Goal: Task Accomplishment & Management: Manage account settings

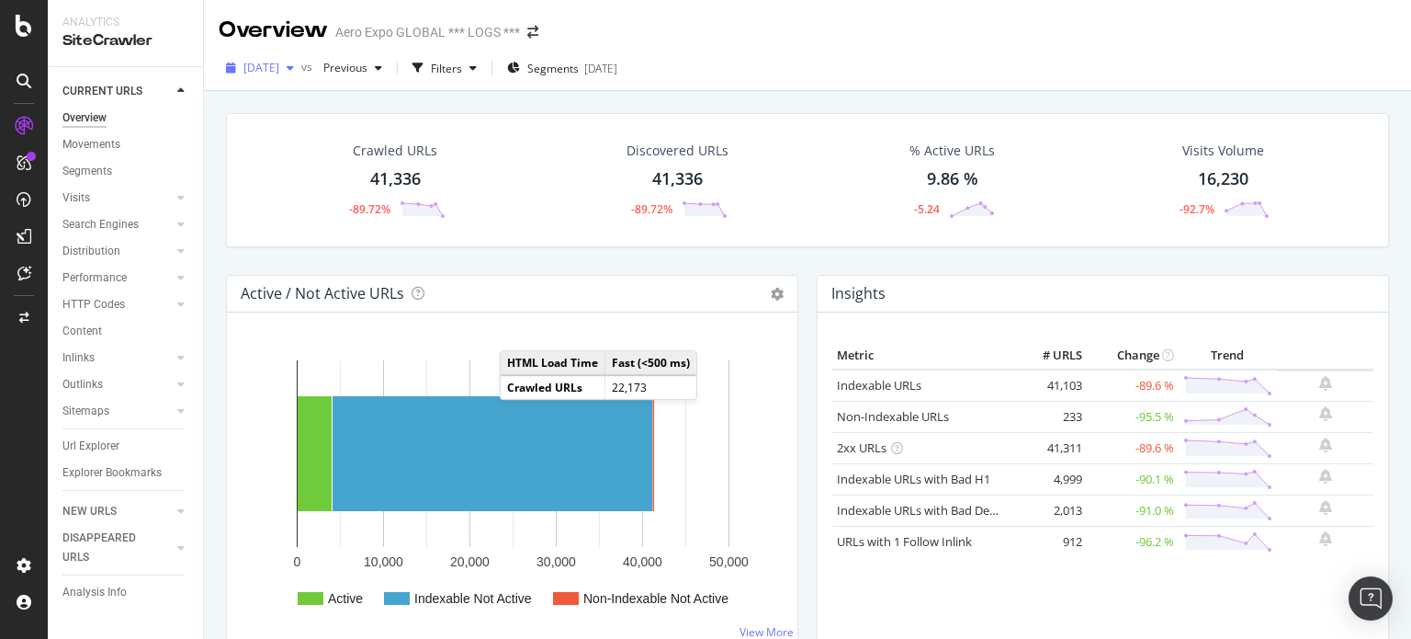
click at [301, 69] on div "button" at bounding box center [290, 67] width 22 height 11
click at [540, 258] on div "Crawled URLs 41,336 -89.72% Discovered URLs 41,336 -89.72% % Active URLs 9.86 %…" at bounding box center [807, 194] width 1181 height 162
click at [95, 579] on div "Analysis Info" at bounding box center [132, 592] width 141 height 27
click at [94, 591] on div "Analysis Info" at bounding box center [94, 591] width 64 height 19
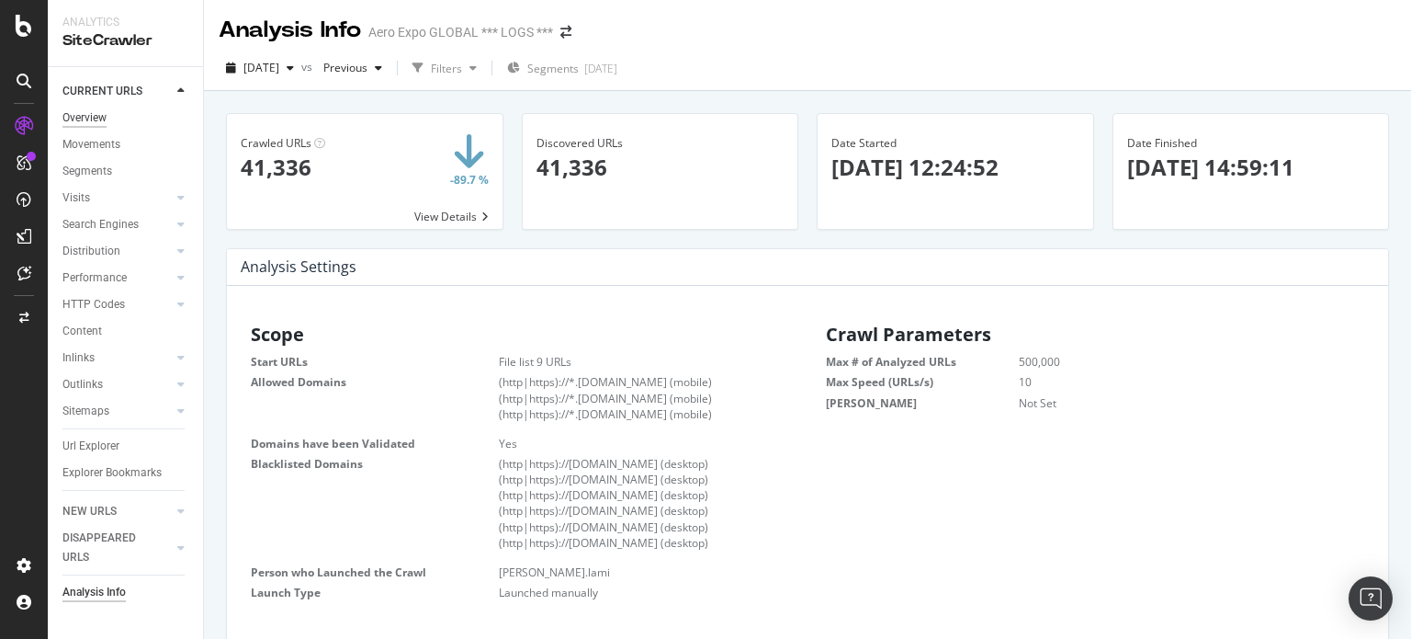
click at [77, 118] on div "Overview" at bounding box center [84, 117] width 44 height 19
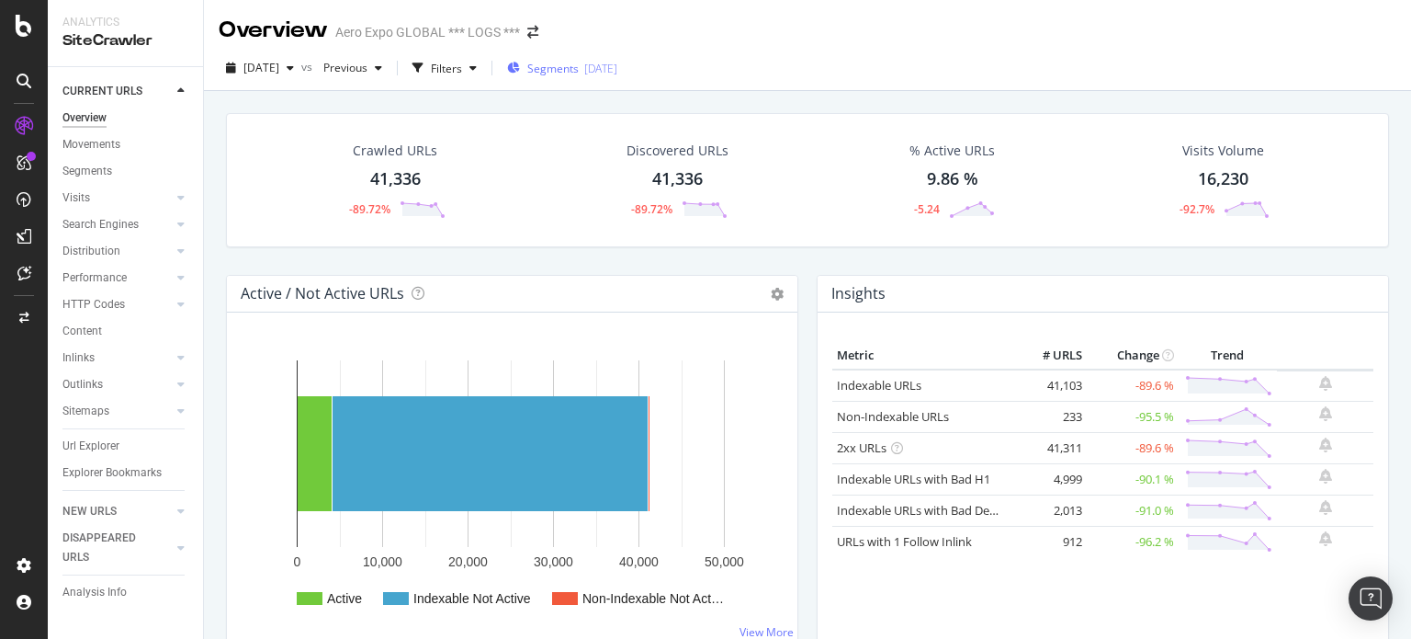
click at [617, 77] on div "Segments [DATE]" at bounding box center [562, 68] width 110 height 28
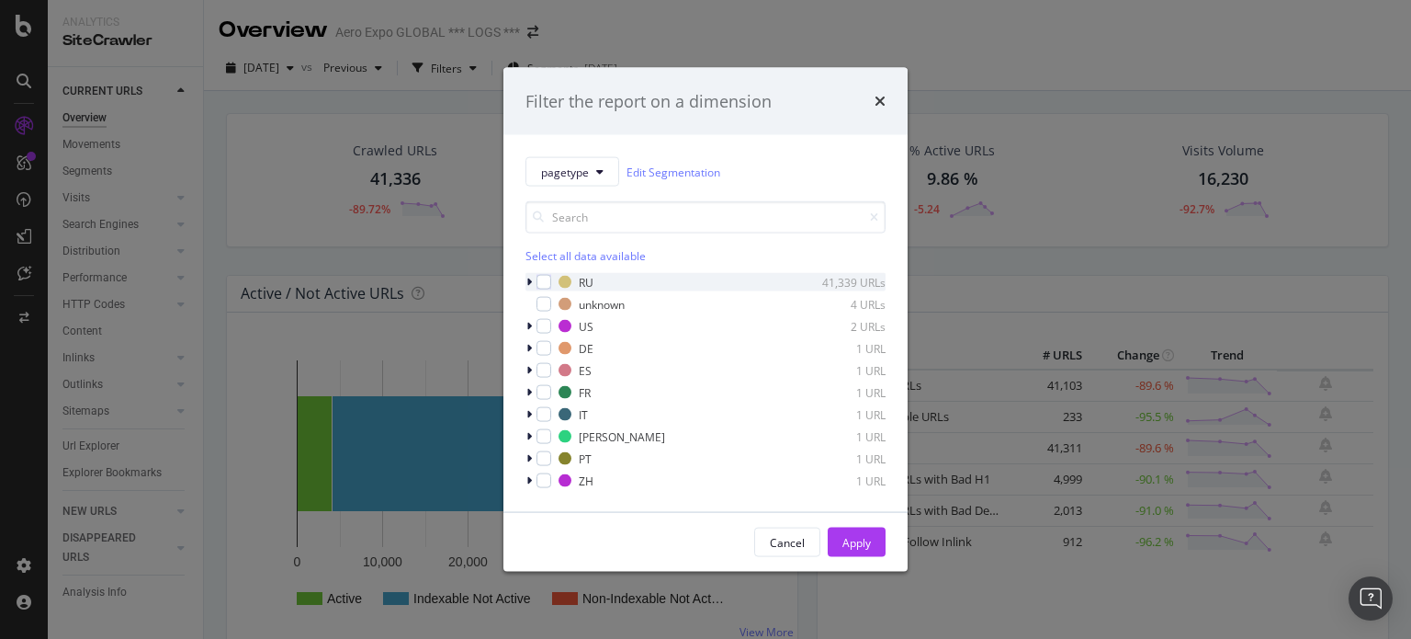
click at [529, 282] on icon "modal" at bounding box center [529, 282] width 6 height 11
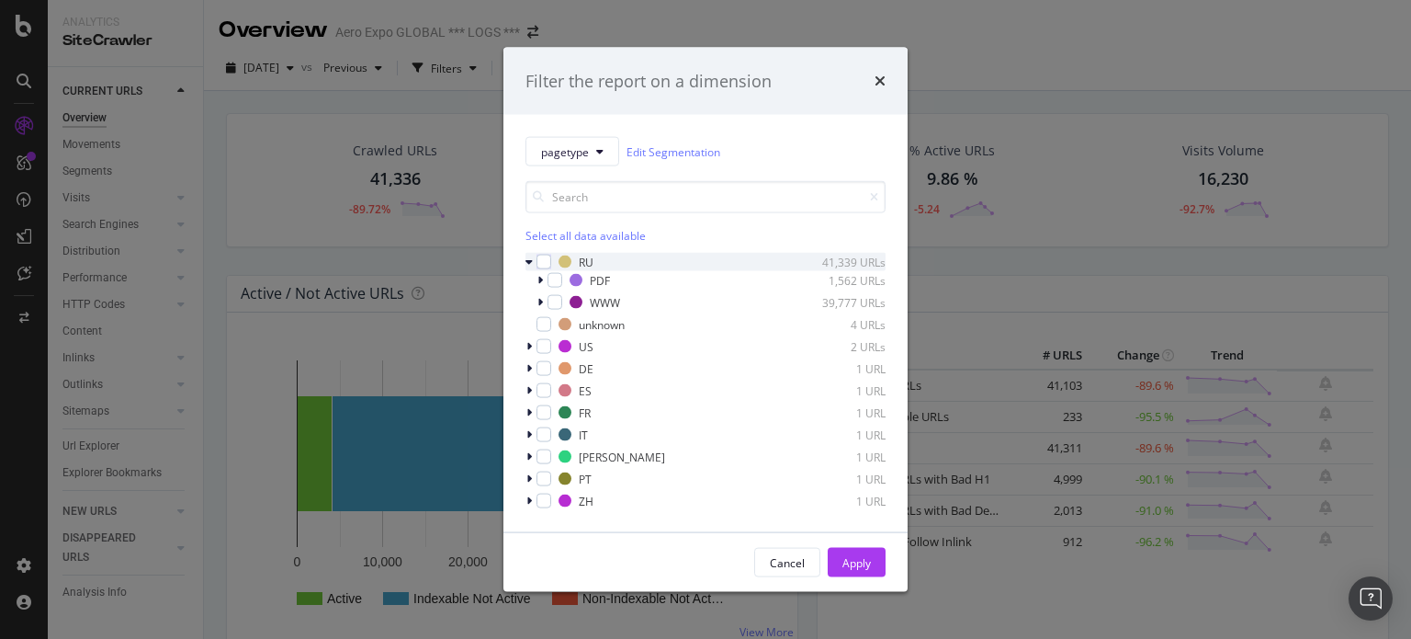
click at [529, 262] on icon "modal" at bounding box center [529, 261] width 7 height 11
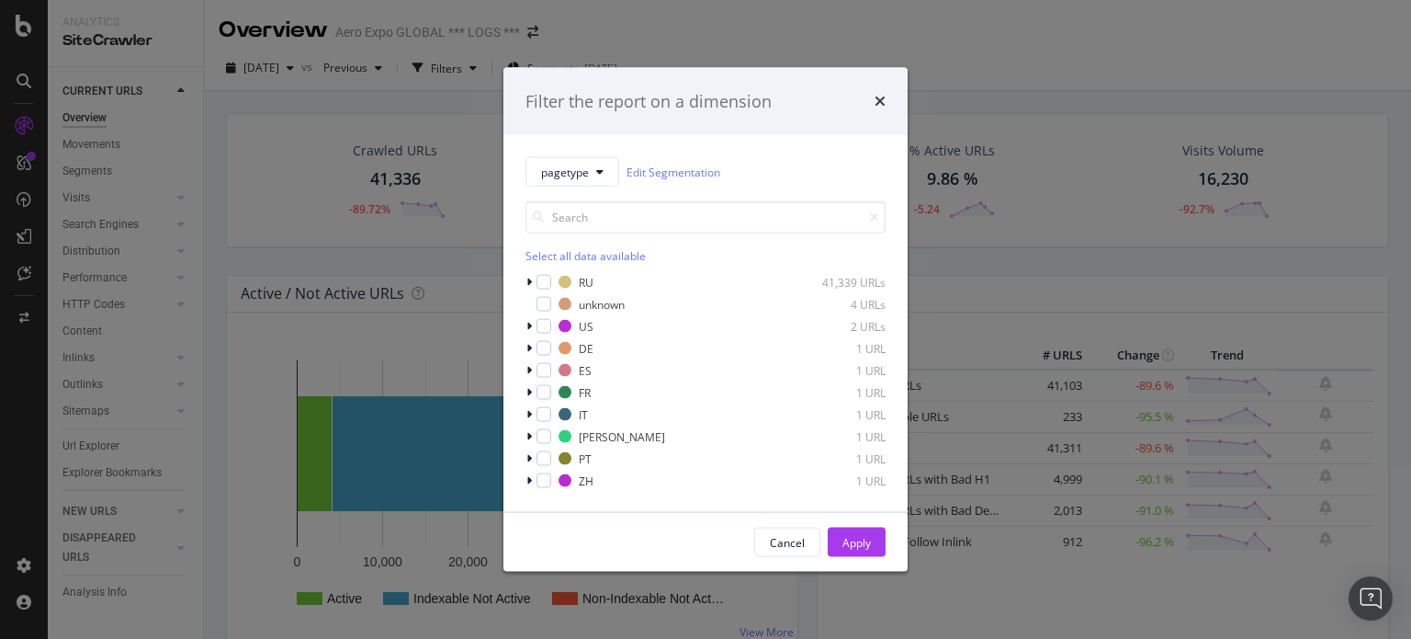
click at [290, 248] on div "Filter the report on a dimension pagetype Edit Segmentation Select all data ava…" at bounding box center [705, 319] width 1411 height 639
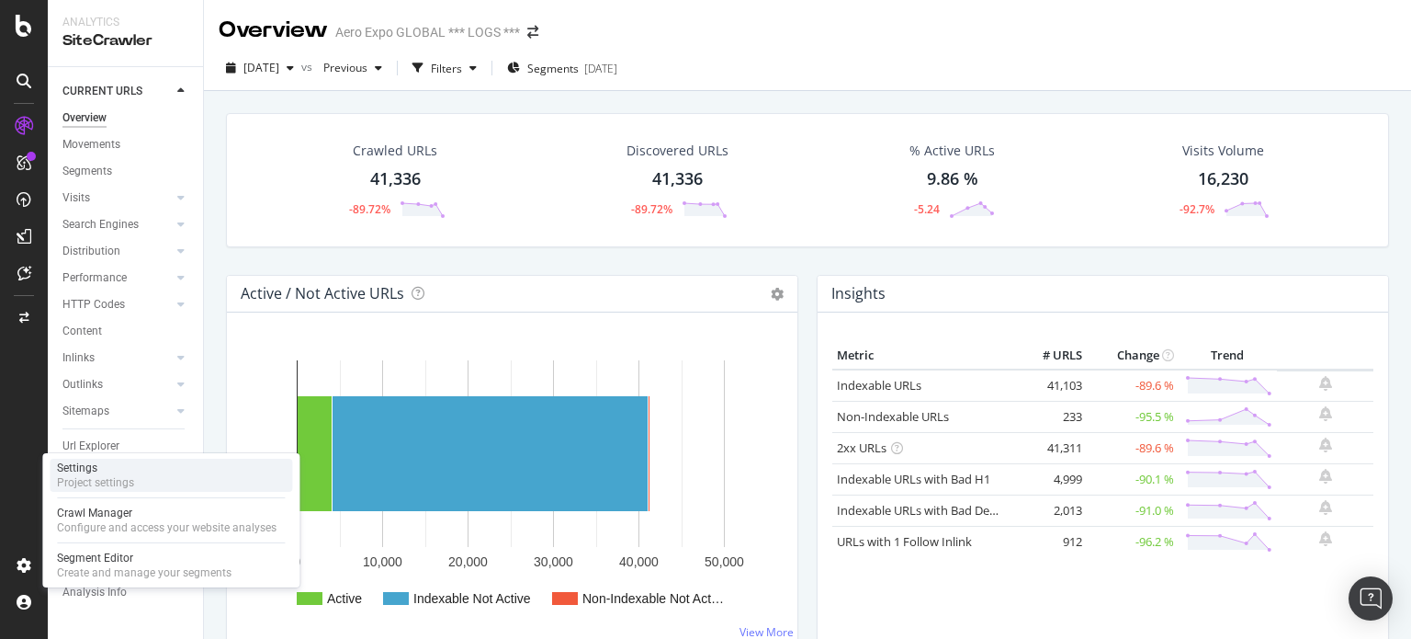
click at [125, 473] on div "Settings" at bounding box center [95, 467] width 77 height 15
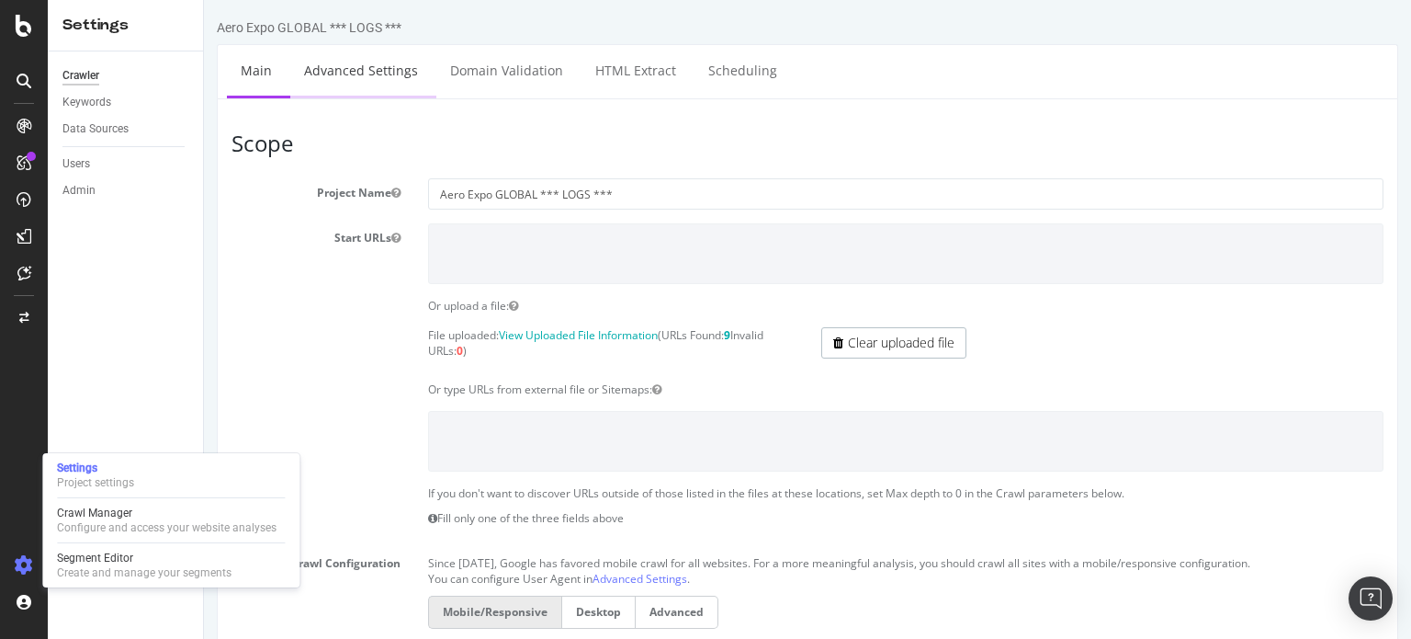
click at [333, 62] on link "Advanced Settings" at bounding box center [360, 70] width 141 height 51
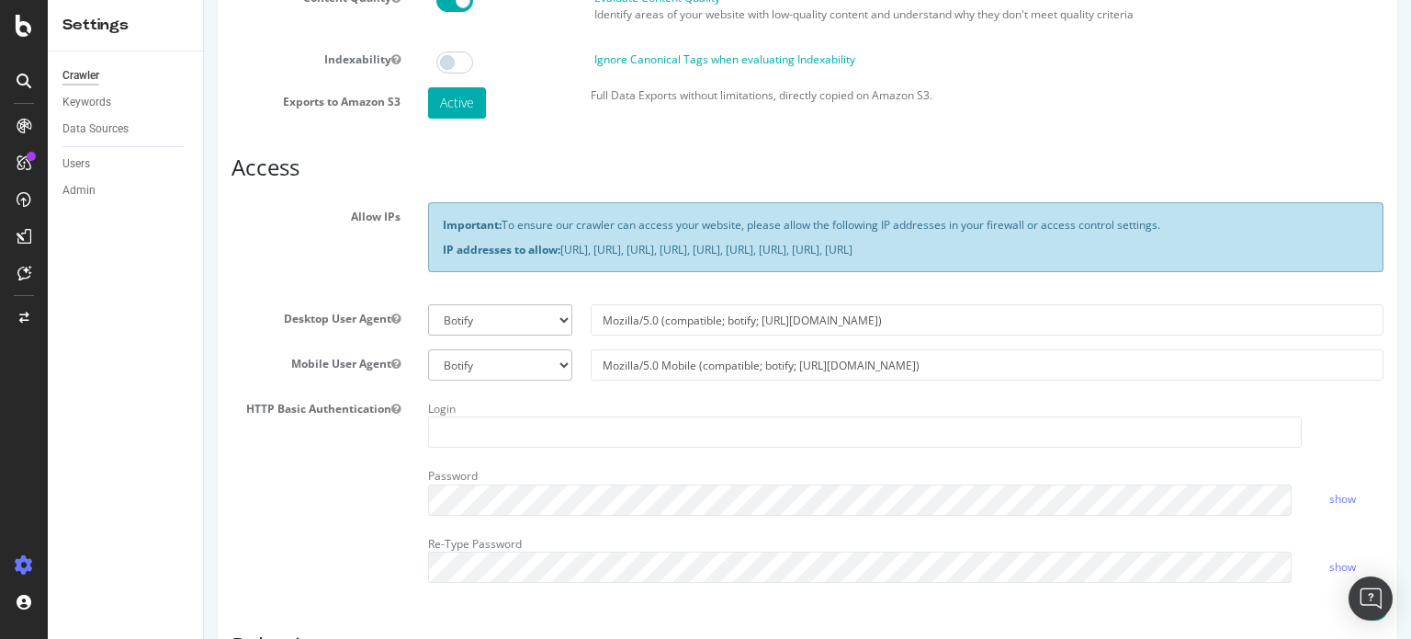
scroll to position [187, 0]
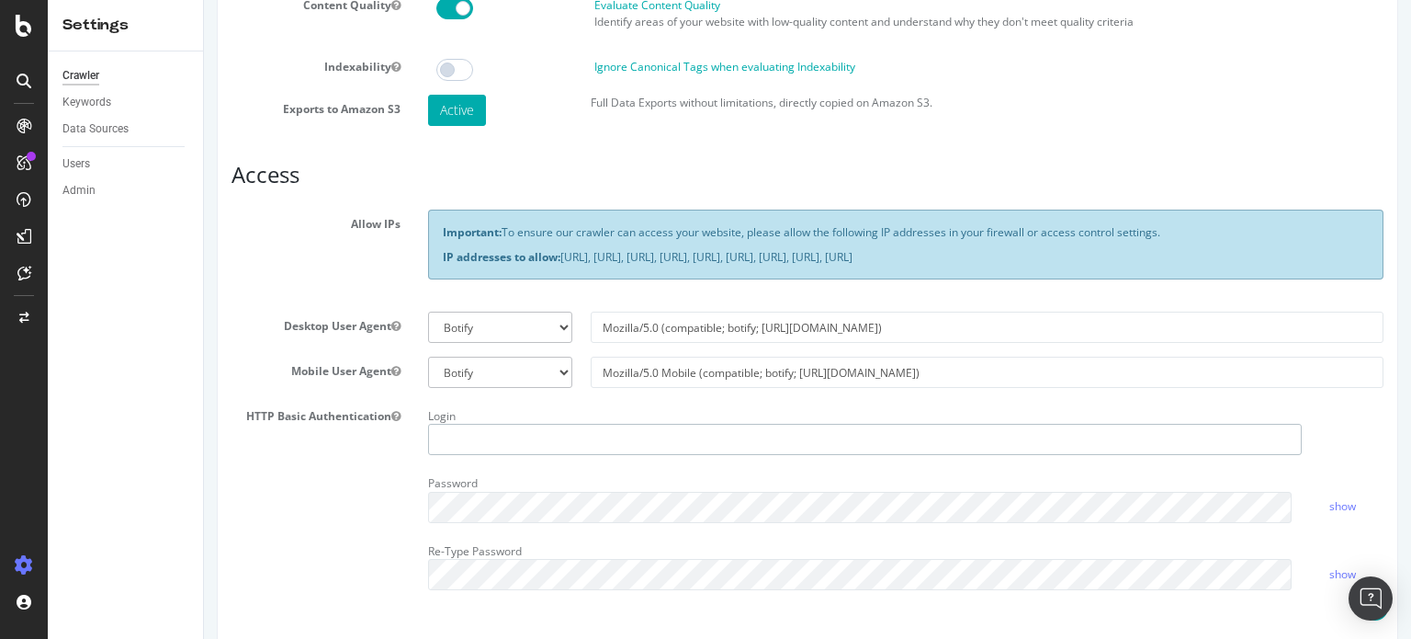
type input "[PERSON_NAME][EMAIL_ADDRESS][DOMAIN_NAME]"
drag, startPoint x: 1360, startPoint y: 254, endPoint x: 437, endPoint y: 231, distance: 922.7
click at [437, 231] on div "Important: To ensure our crawler can access your website, please allow the foll…" at bounding box center [905, 244] width 955 height 70
copy div "Important: To ensure our crawler can access your website, please allow the foll…"
click at [235, 244] on div "Allow IPs Important: To ensure our crawler can access your website, please allo…" at bounding box center [808, 253] width 1180 height 88
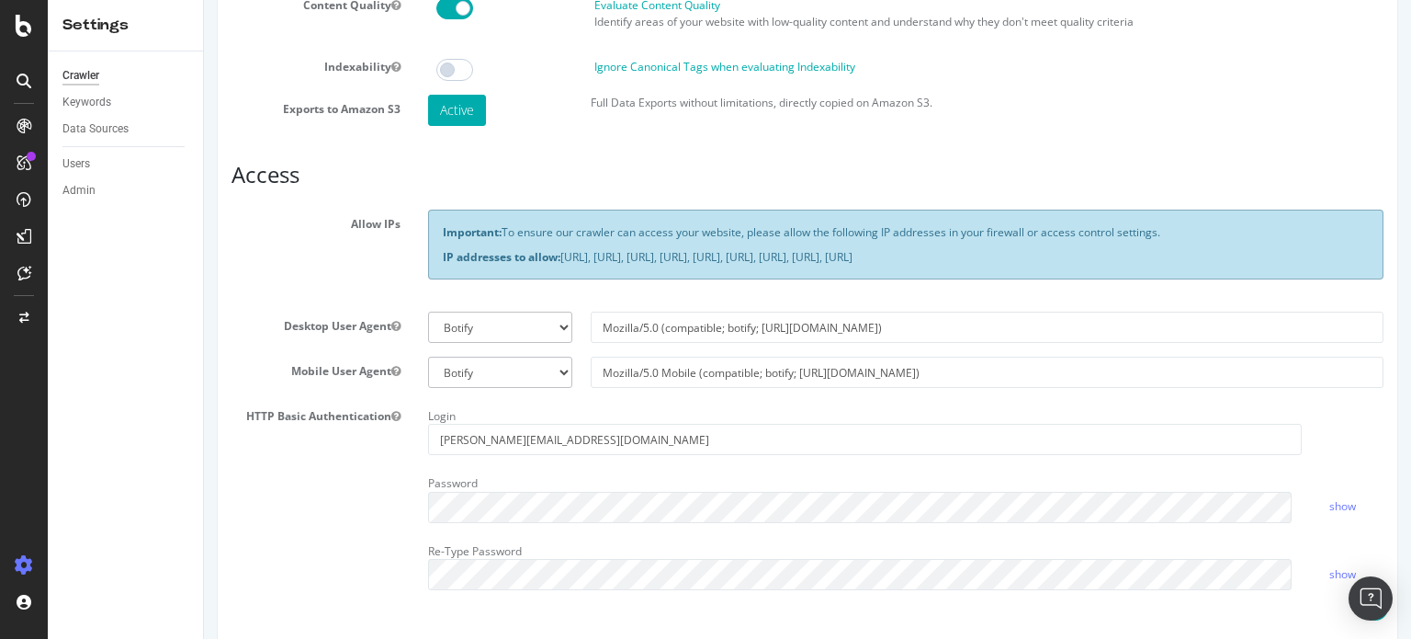
scroll to position [0, 0]
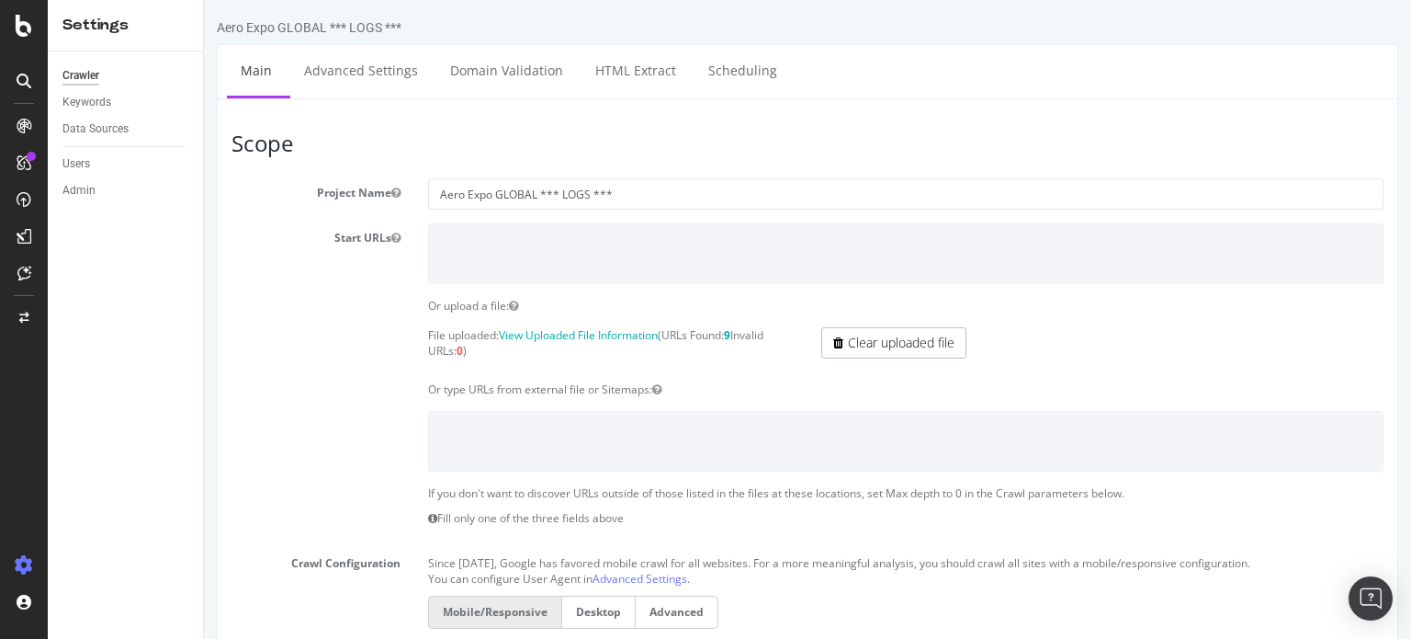
click at [730, 332] on strong "9" at bounding box center [727, 335] width 6 height 16
click at [511, 302] on icon "button" at bounding box center [513, 305] width 9 height 11
click at [592, 333] on link "View Uploaded File Information" at bounding box center [578, 335] width 159 height 16
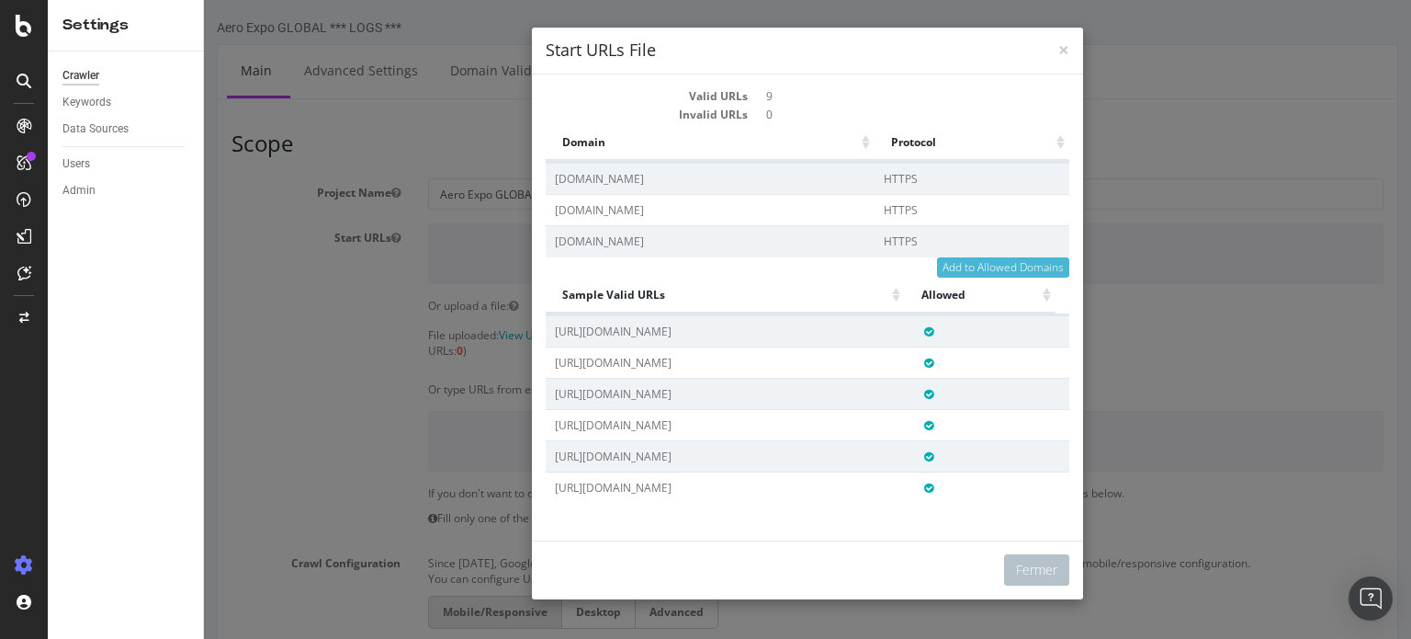
click at [373, 367] on div "× Fermer Start URLs File Valid URLs 9 Invalid URLs 0 Domain Protocol Domain Pro…" at bounding box center [807, 319] width 1207 height 639
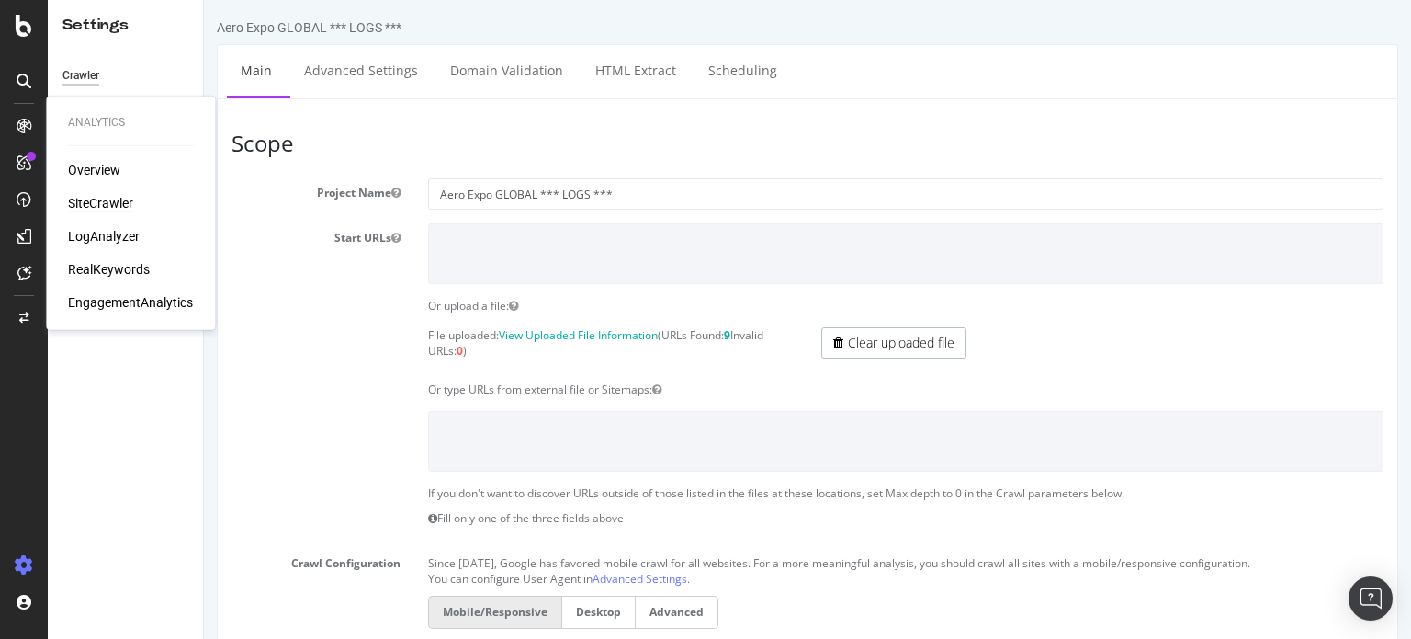
click at [99, 195] on div "SiteCrawler" at bounding box center [100, 203] width 65 height 18
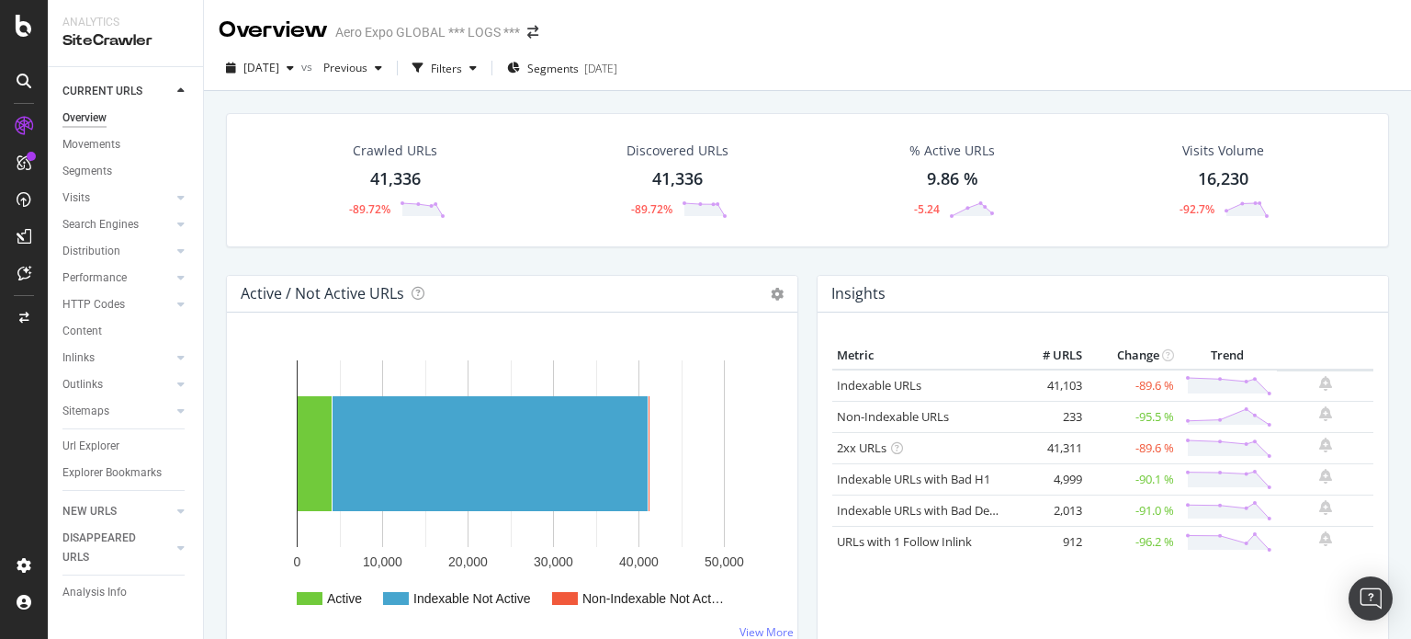
click at [633, 51] on div "[DATE] vs Previous Filters Segments [DATE]" at bounding box center [807, 68] width 1207 height 45
click at [617, 62] on div "[DATE]" at bounding box center [600, 69] width 33 height 16
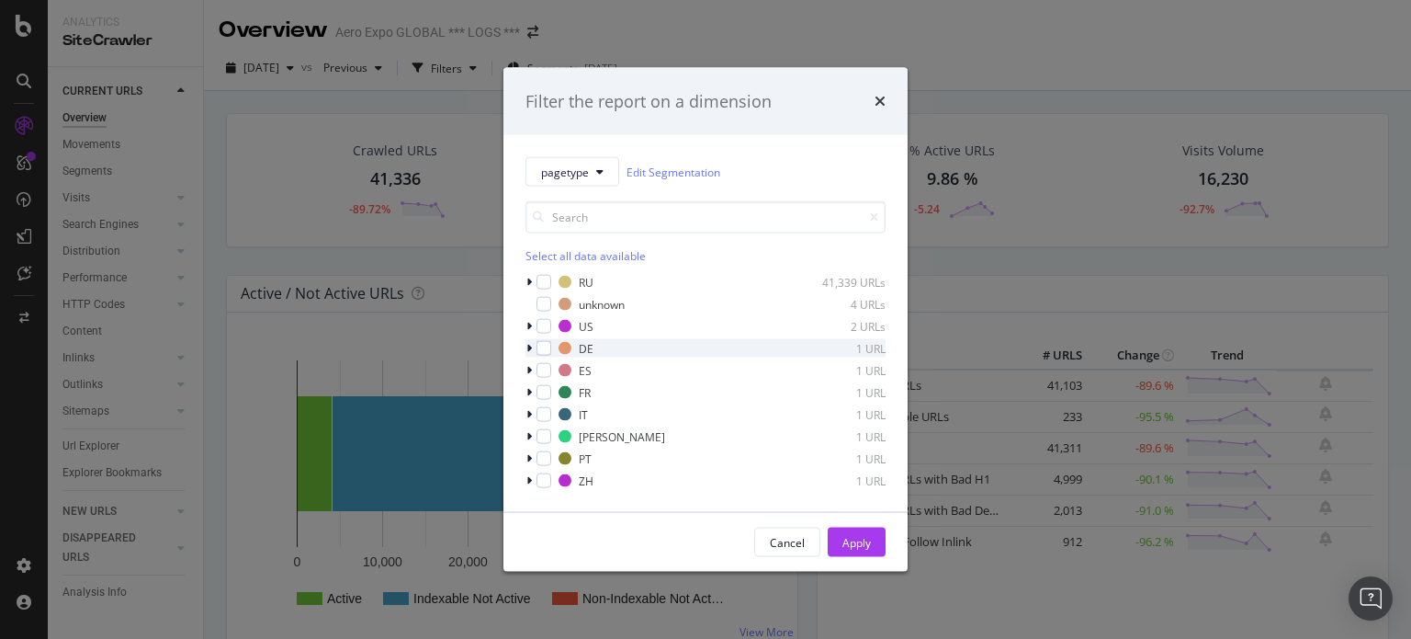
click at [530, 345] on icon "modal" at bounding box center [529, 348] width 6 height 11
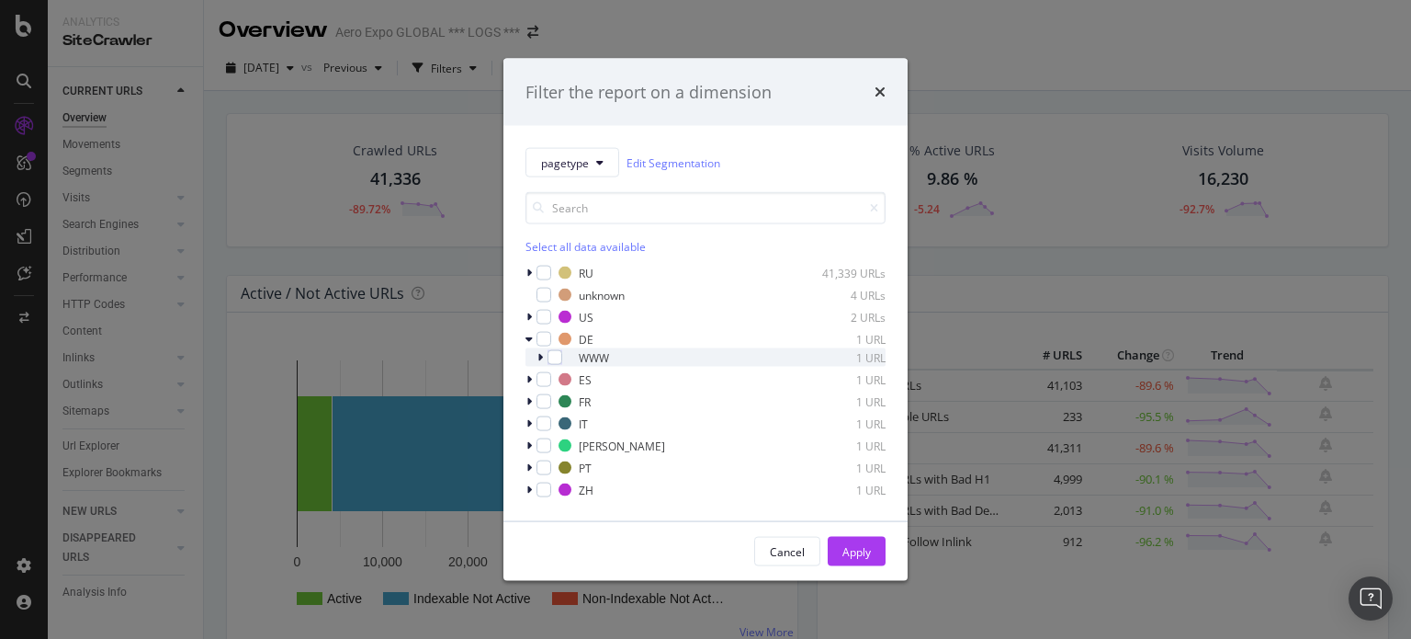
click at [537, 356] on div "modal" at bounding box center [542, 357] width 11 height 18
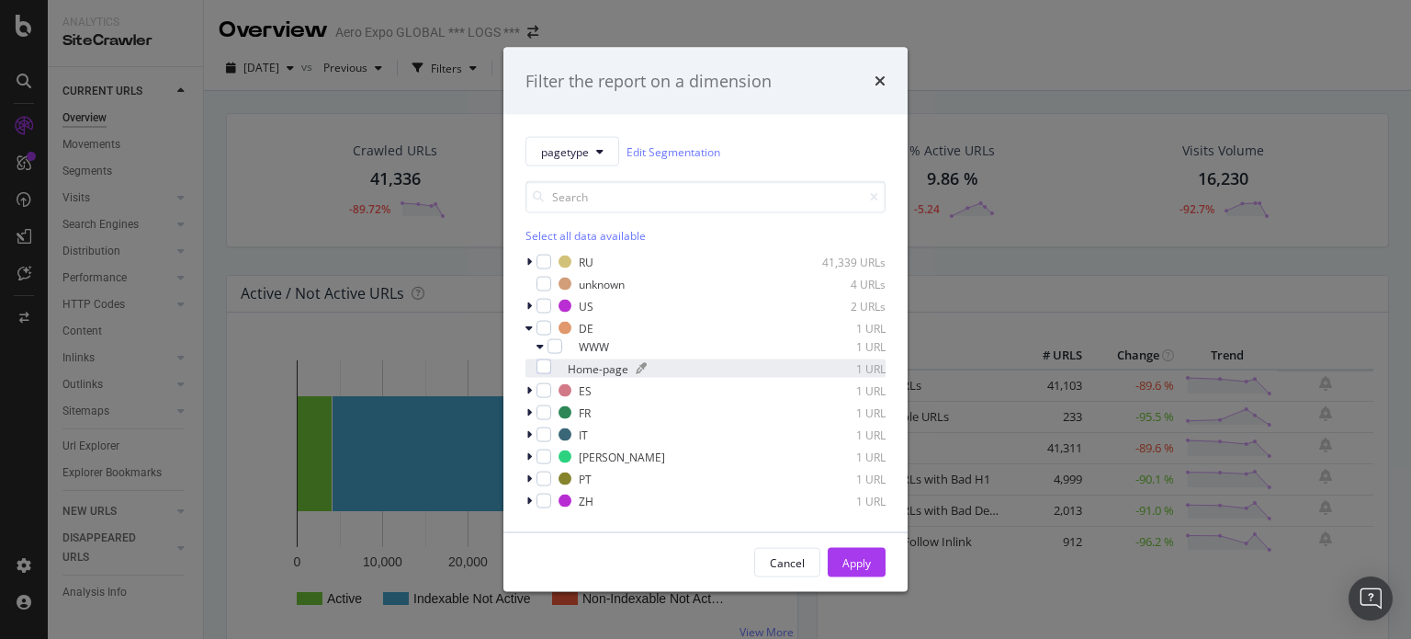
click at [617, 369] on div "Home-page" at bounding box center [598, 368] width 61 height 16
click at [531, 326] on icon "modal" at bounding box center [529, 327] width 7 height 11
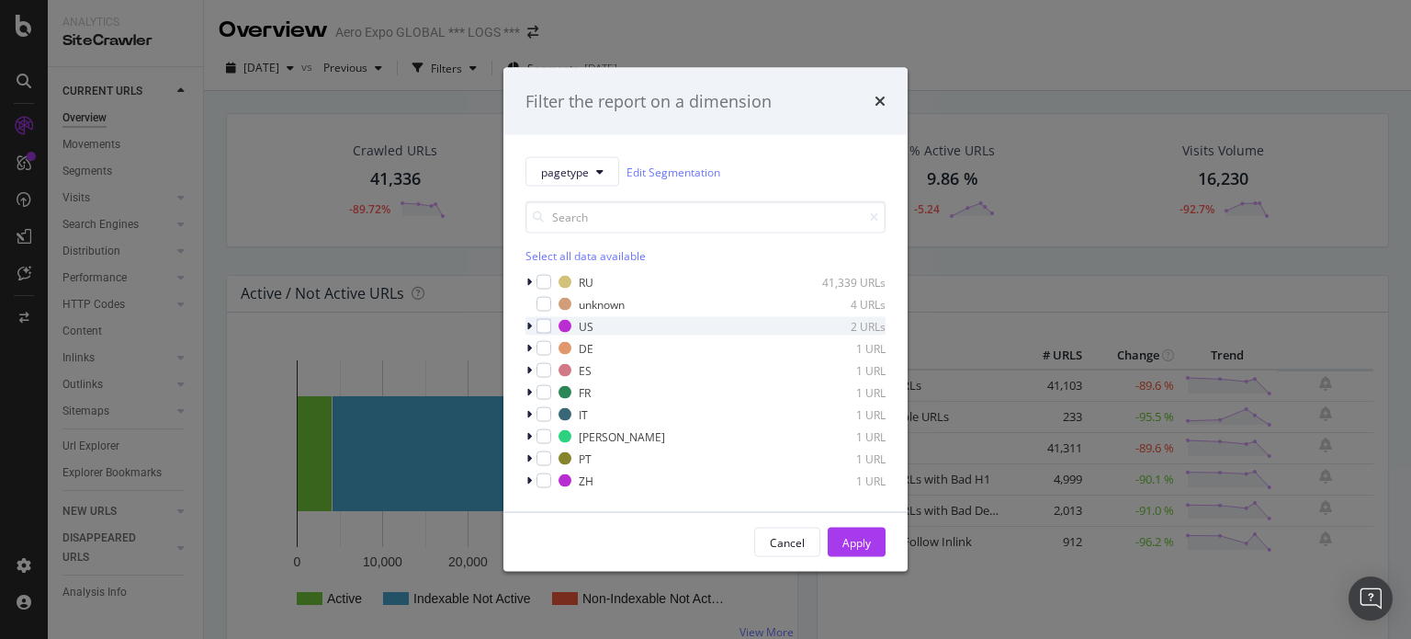
click at [529, 325] on icon "modal" at bounding box center [529, 326] width 6 height 11
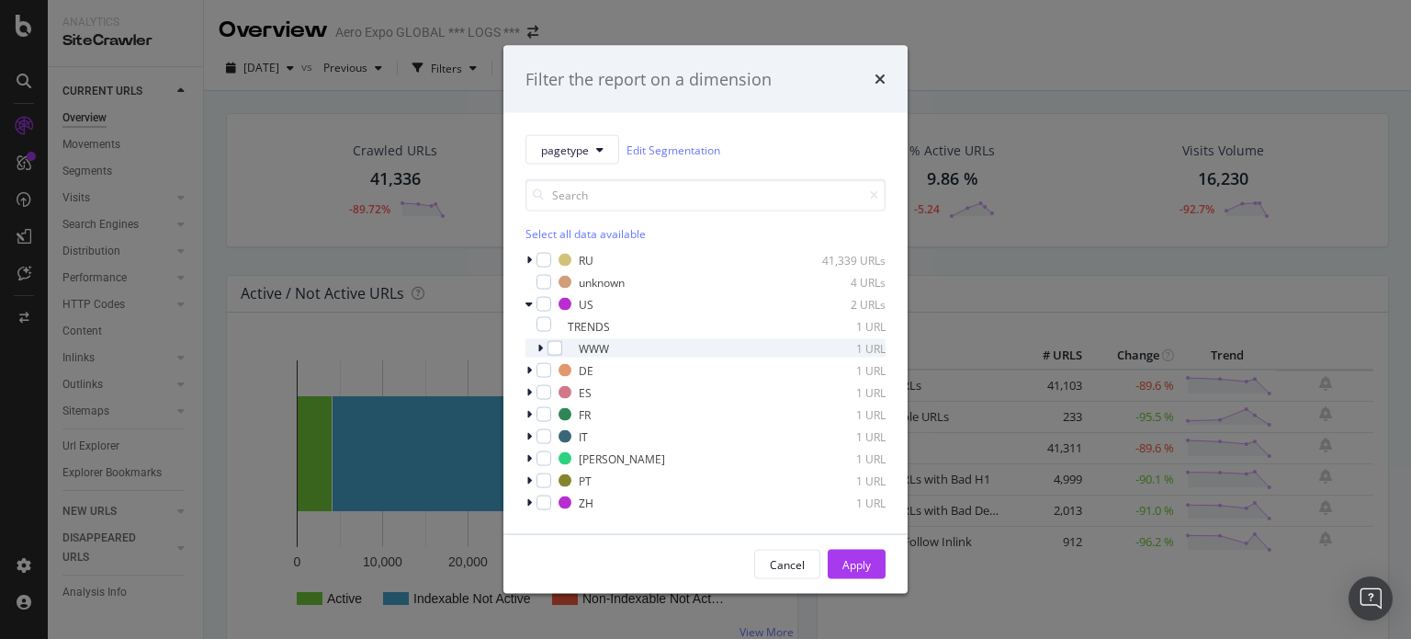
click at [537, 348] on icon "modal" at bounding box center [540, 348] width 6 height 11
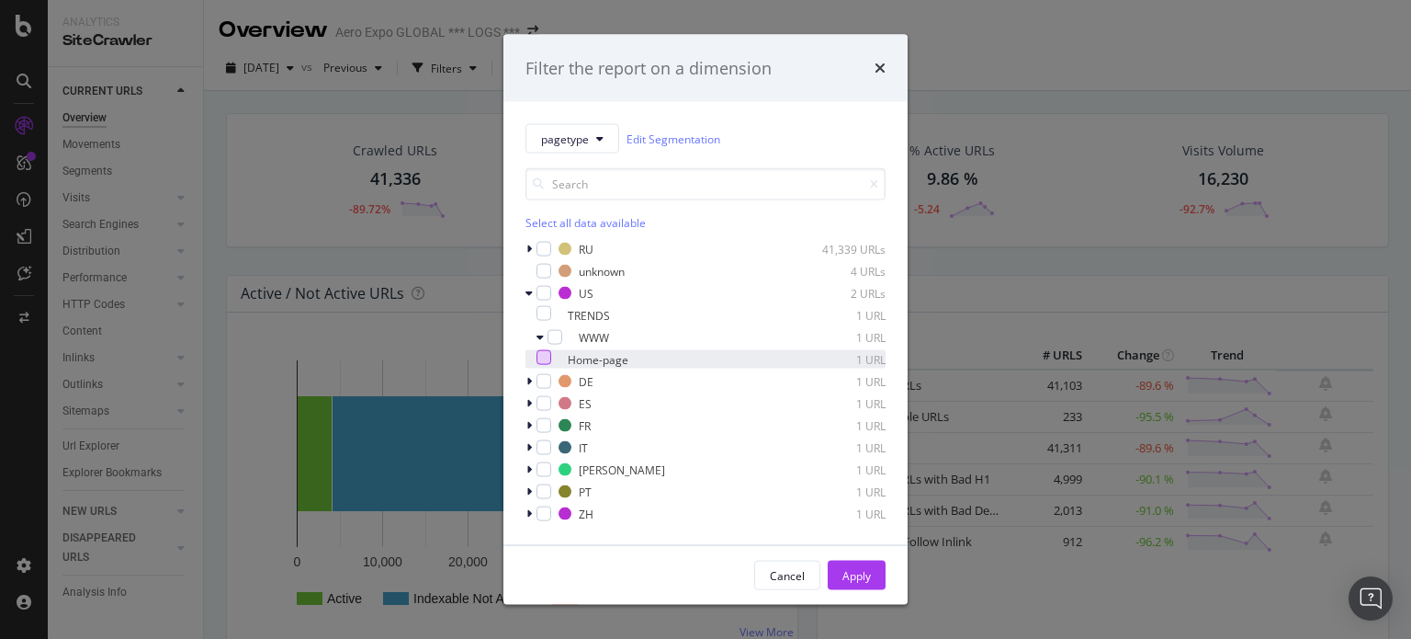
click at [551, 359] on div "modal" at bounding box center [544, 357] width 15 height 15
click at [862, 576] on div "Apply" at bounding box center [856, 575] width 28 height 16
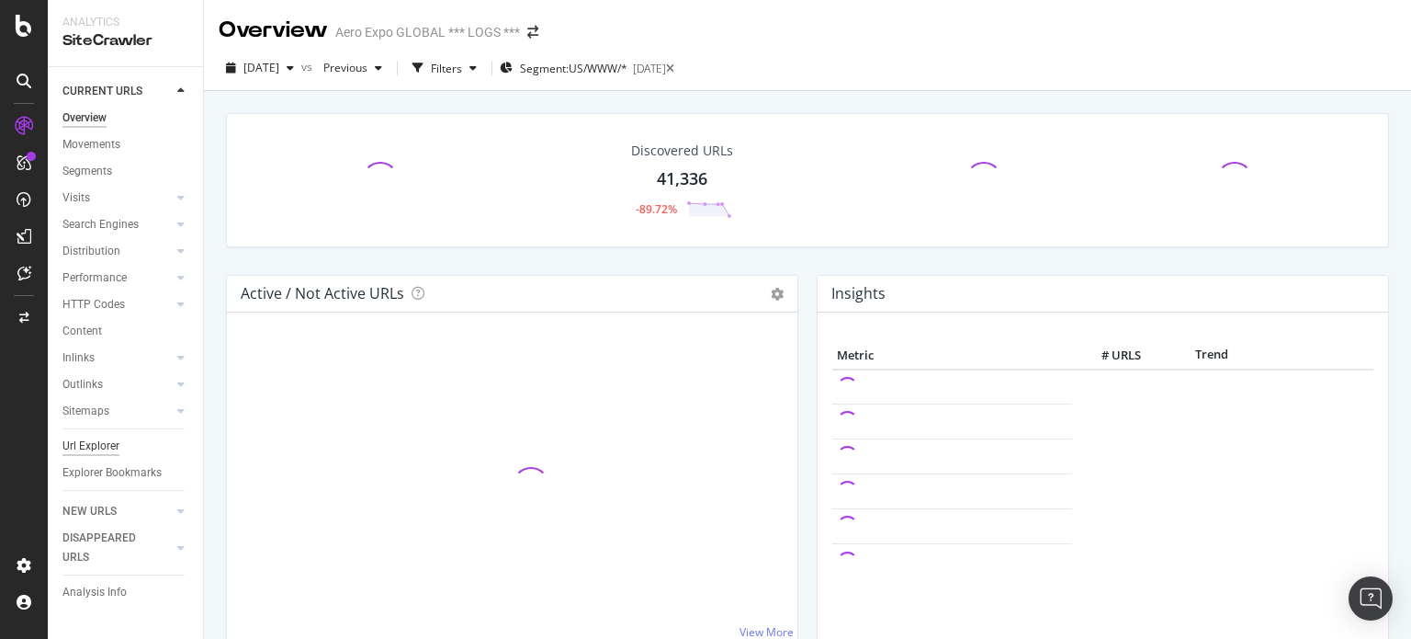
click at [104, 440] on div "Url Explorer" at bounding box center [90, 445] width 57 height 19
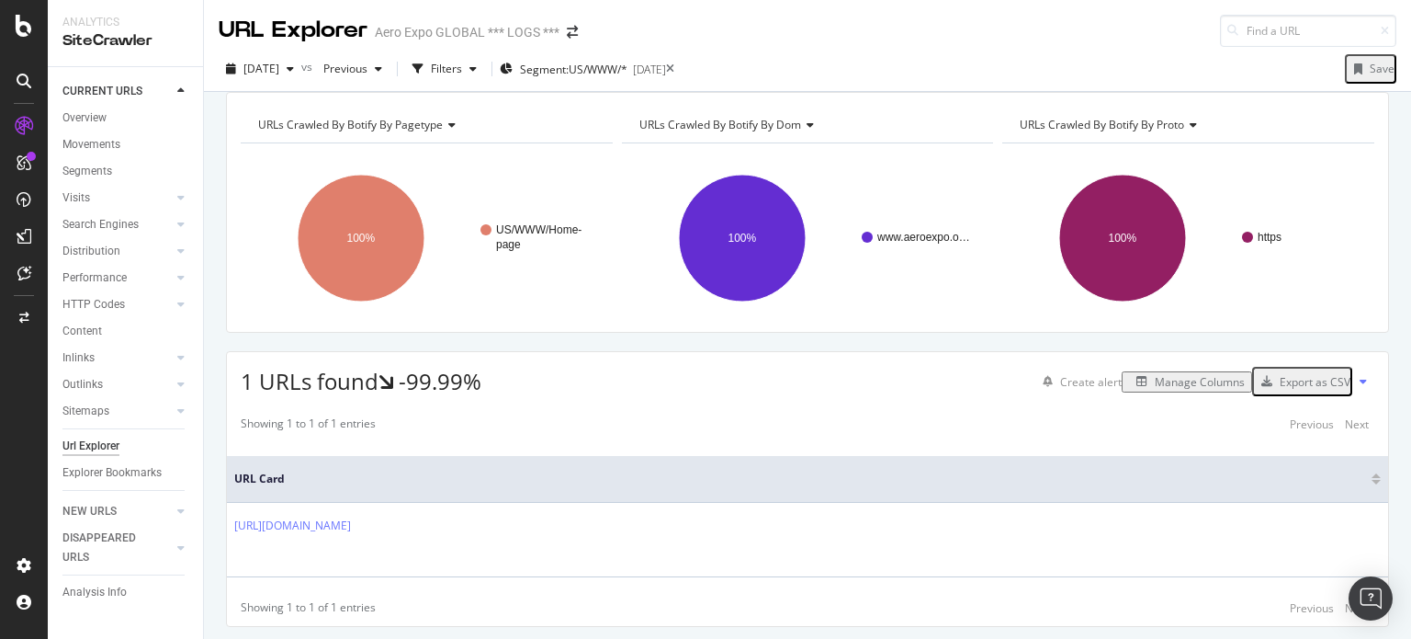
scroll to position [73, 0]
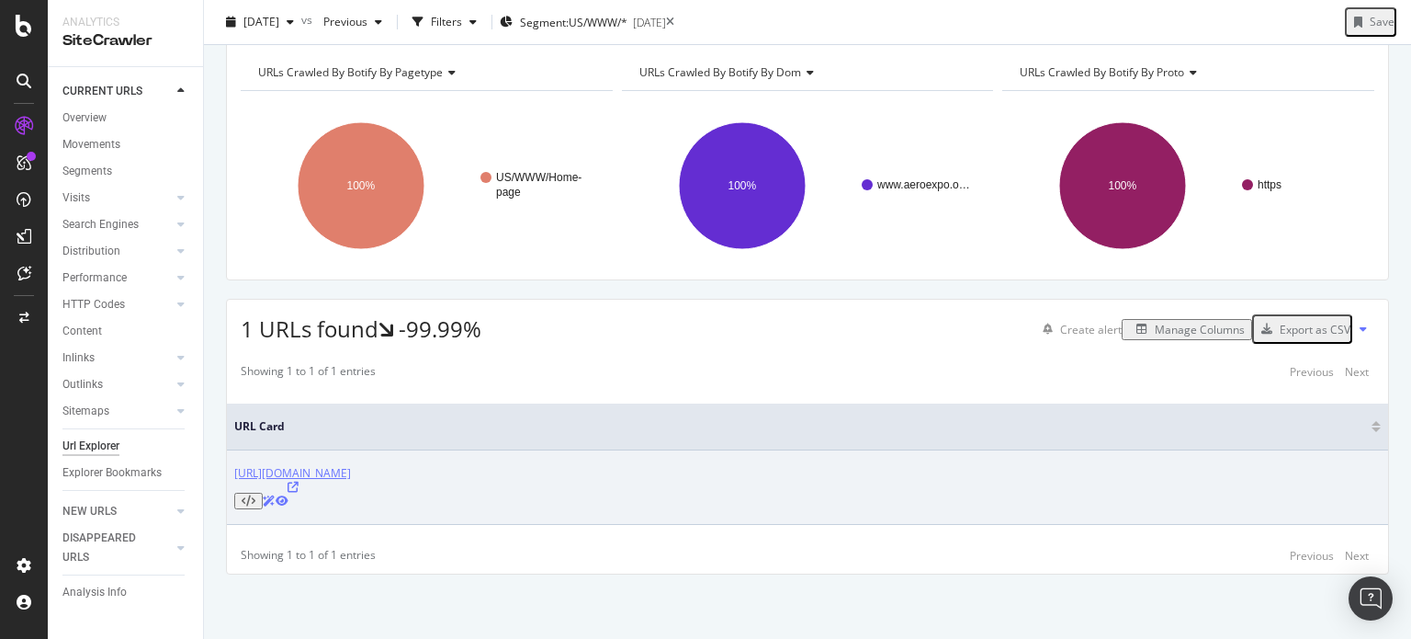
click at [351, 480] on link "[URL][DOMAIN_NAME]" at bounding box center [292, 473] width 117 height 16
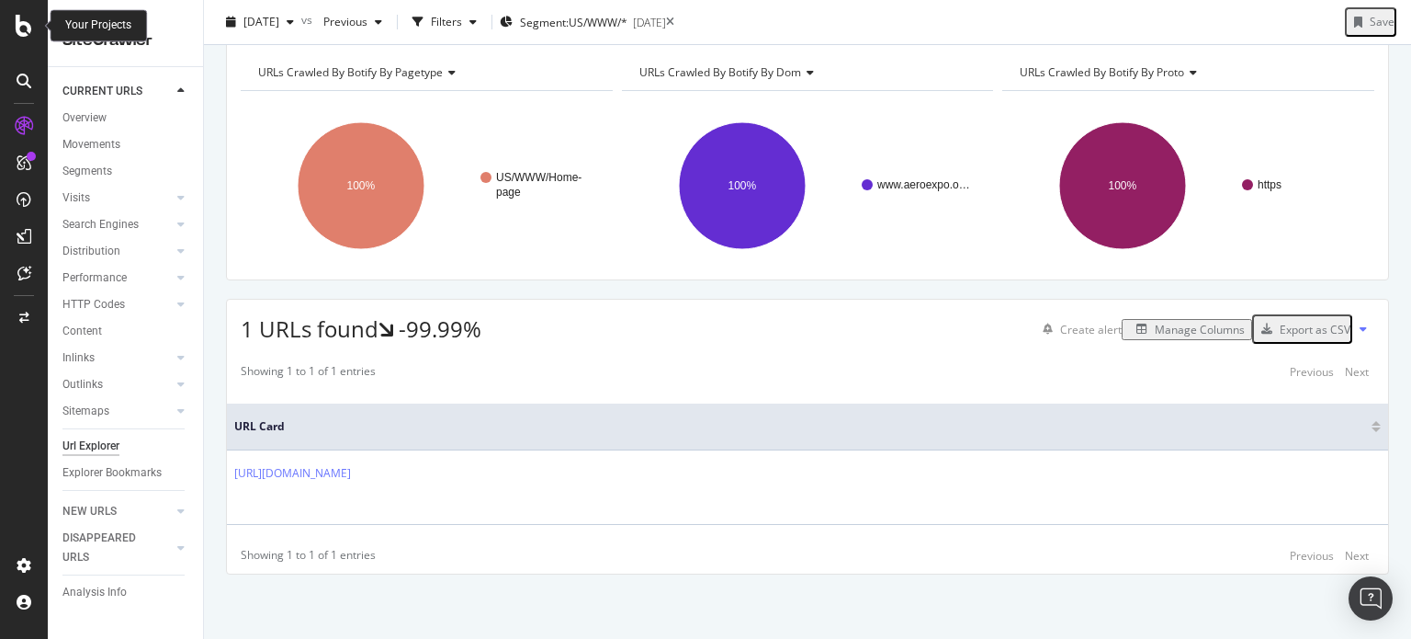
click at [27, 35] on icon at bounding box center [24, 26] width 17 height 22
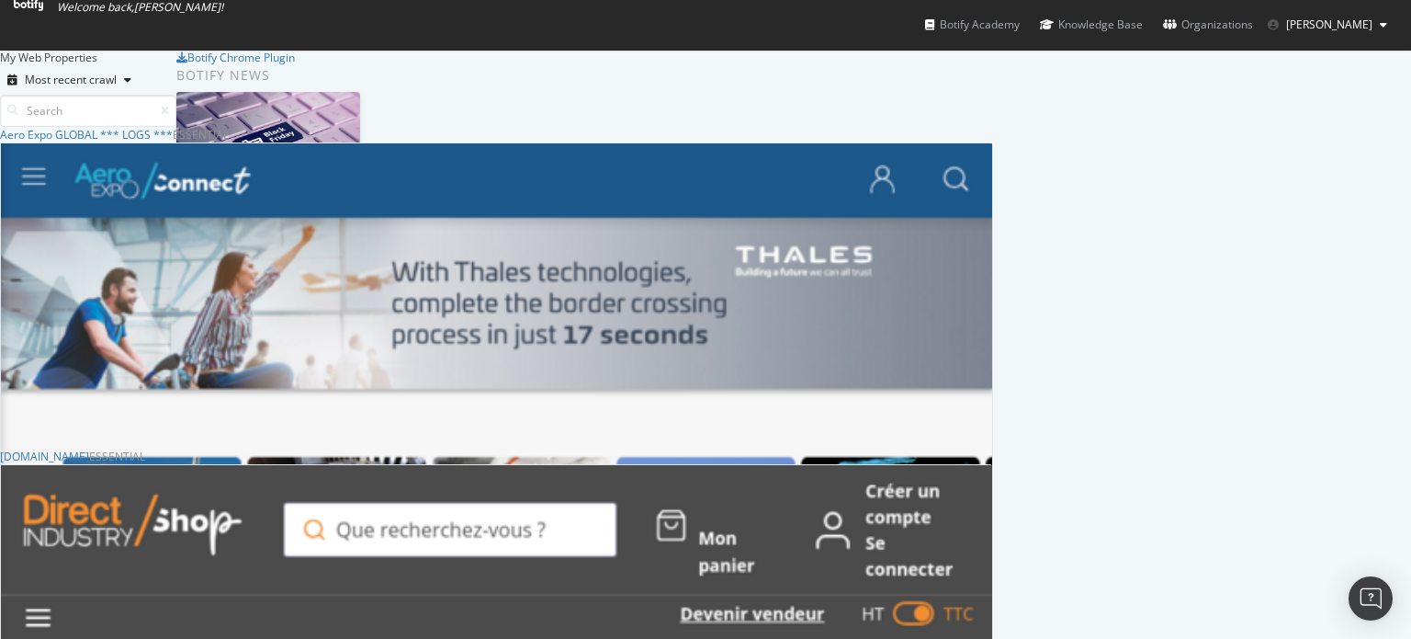
scroll to position [1676, 979]
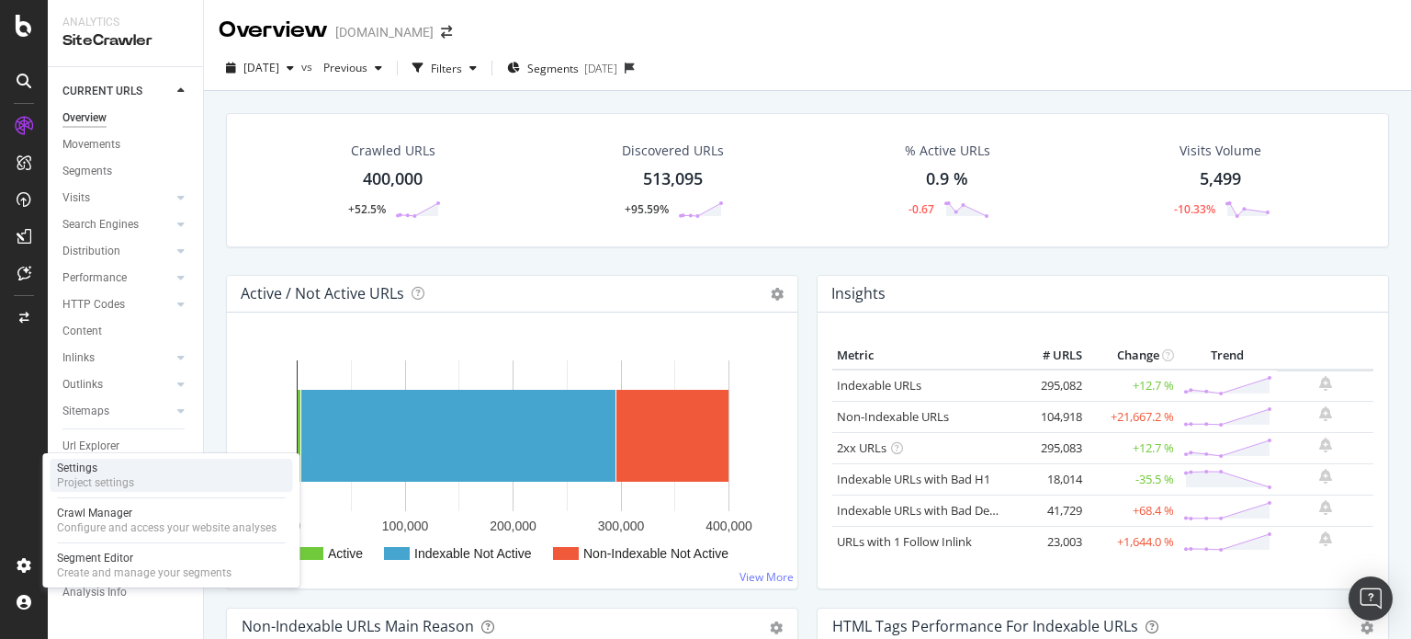
click at [92, 460] on div "Settings" at bounding box center [95, 467] width 77 height 15
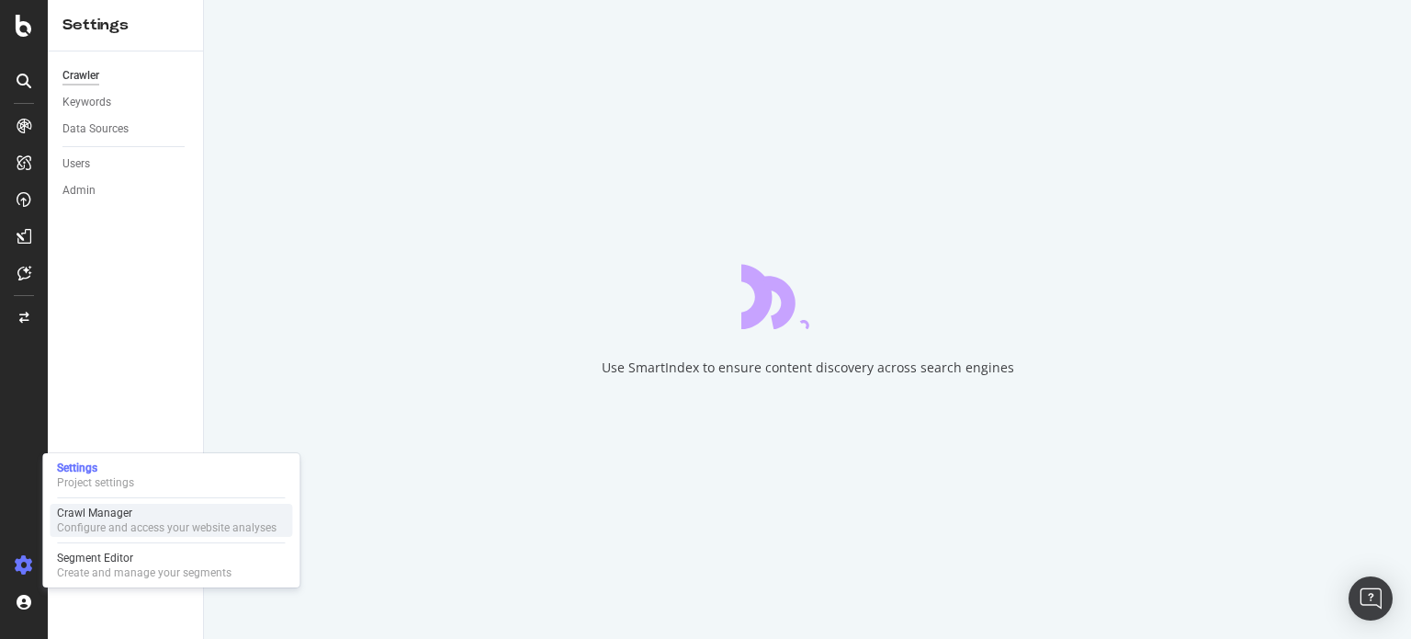
click at [132, 525] on div "Configure and access your website analyses" at bounding box center [167, 527] width 220 height 15
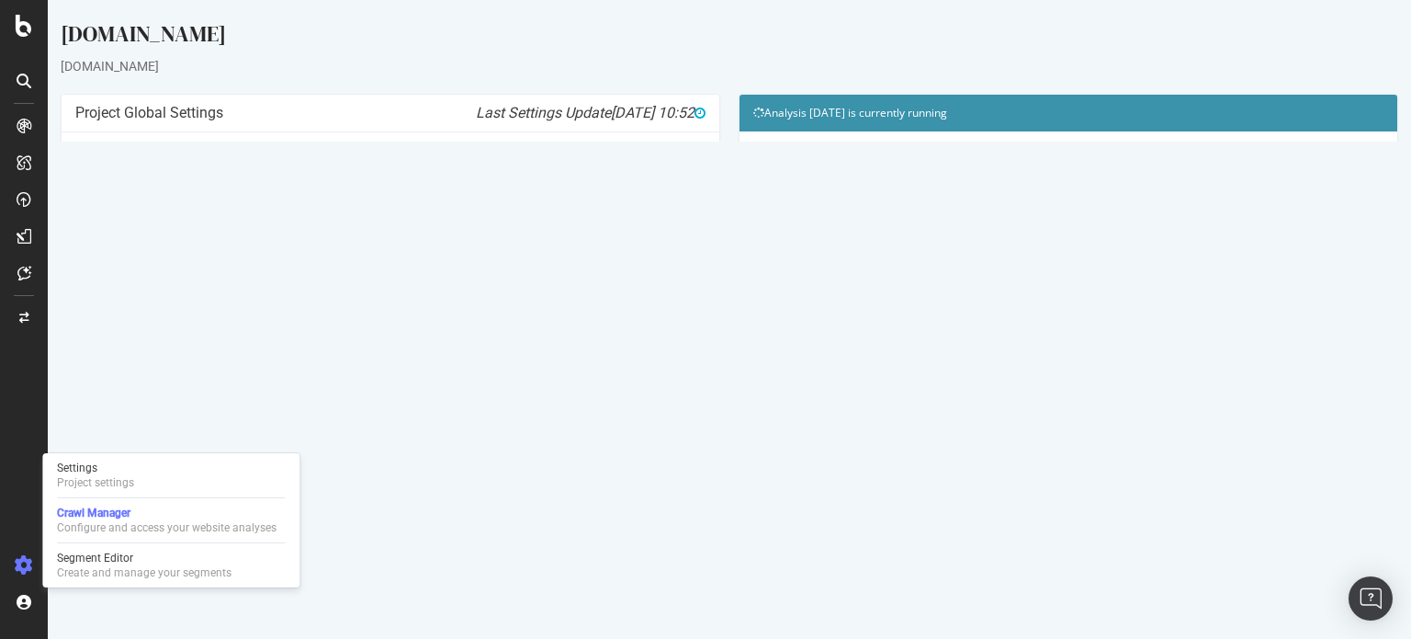
click at [1047, 380] on link "Watch Live Stats" at bounding box center [1068, 373] width 125 height 29
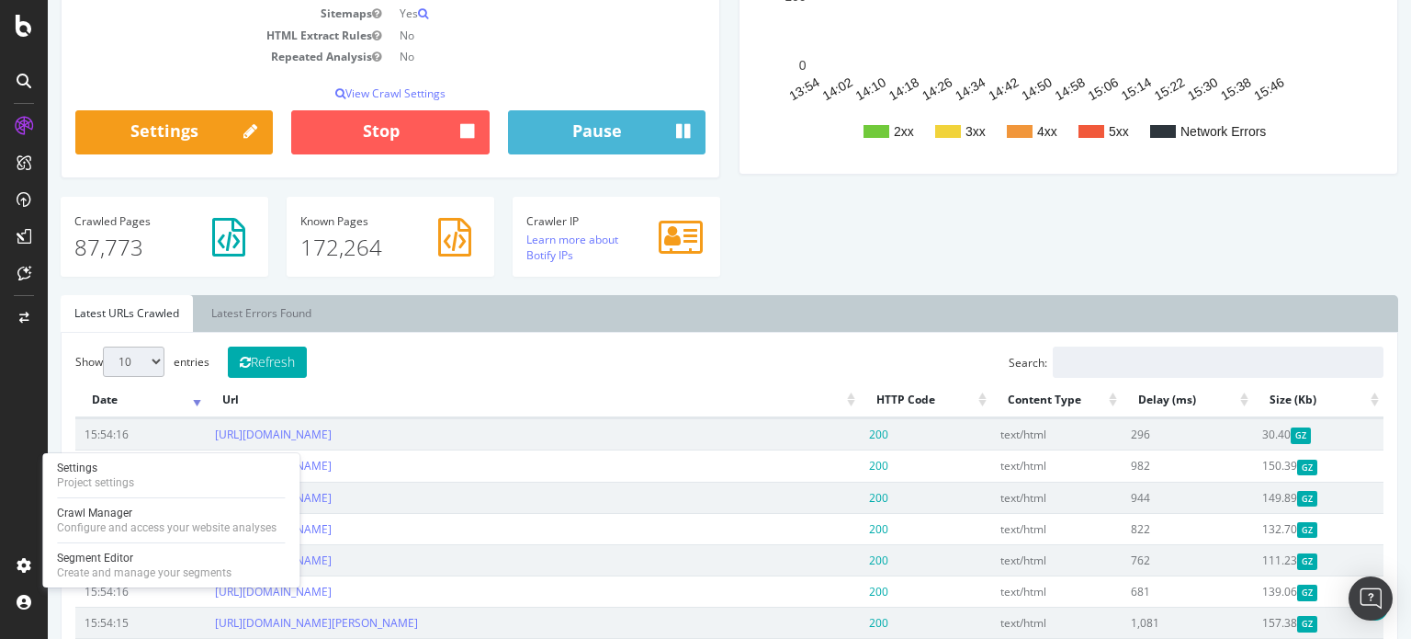
scroll to position [379, 0]
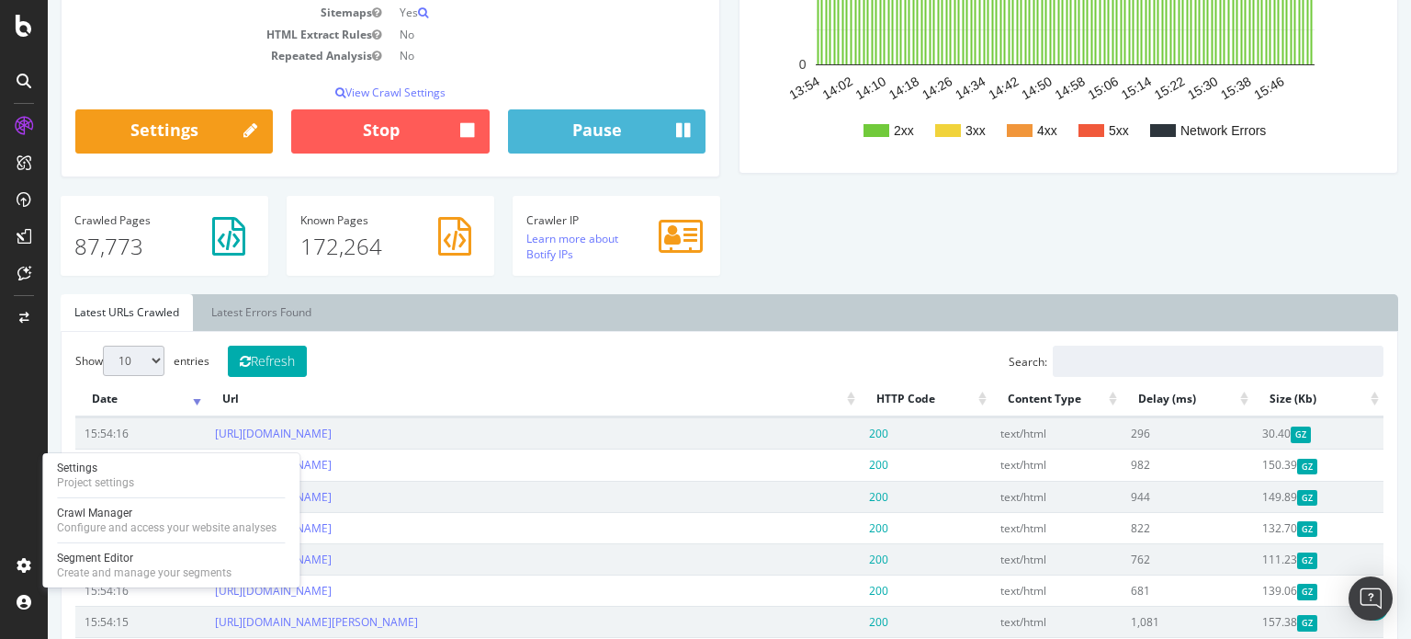
click at [724, 275] on div "Analysis Settings Project Name [DOMAIN_NAME] Allowed Domains (http|https)://[DO…" at bounding box center [729, 39] width 1356 height 509
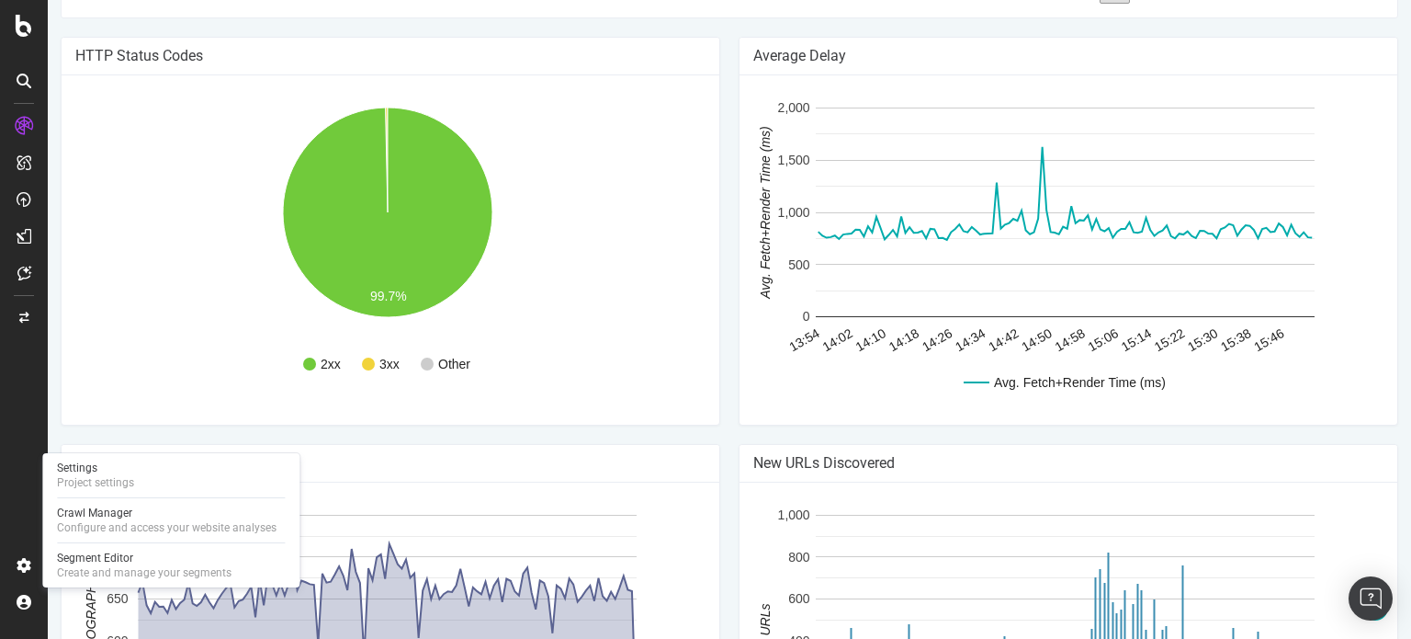
scroll to position [1360, 0]
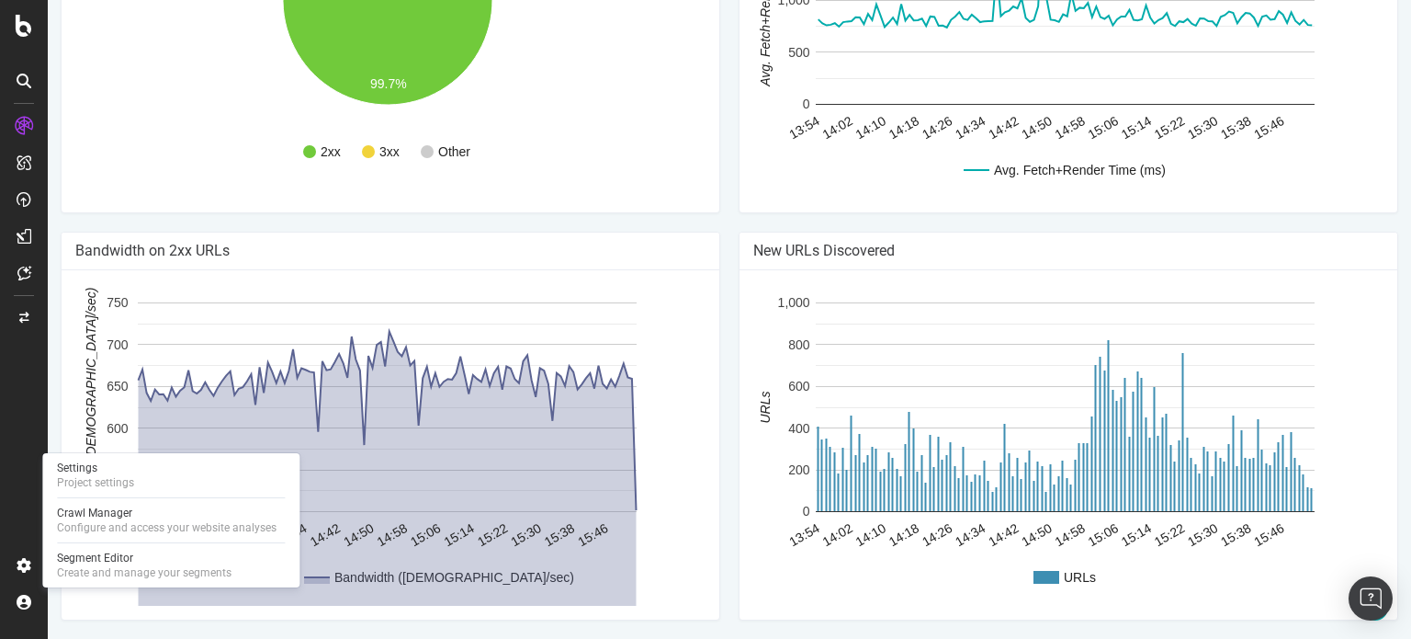
click at [62, 223] on div "HTTP Status Codes 2xx 3xx Other 99.7% Http Code Urls 2xx 87,472 3xx 292 4xx 2 5…" at bounding box center [390, 28] width 678 height 407
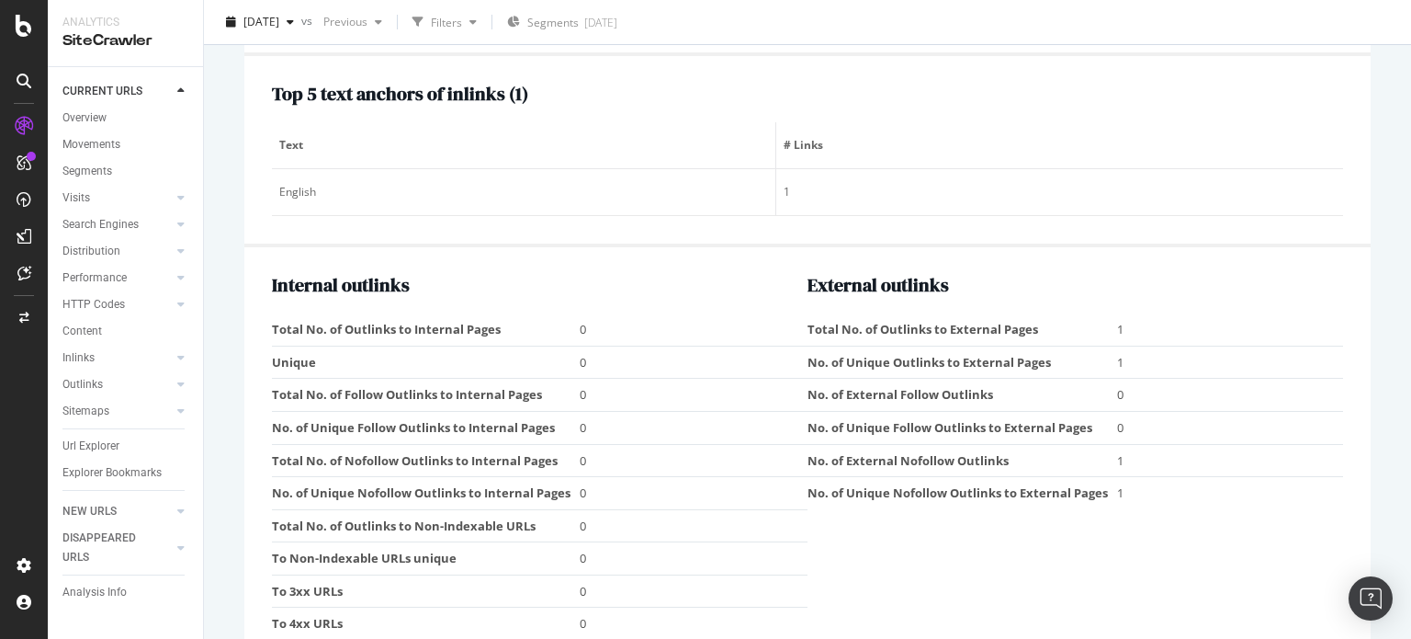
scroll to position [2178, 0]
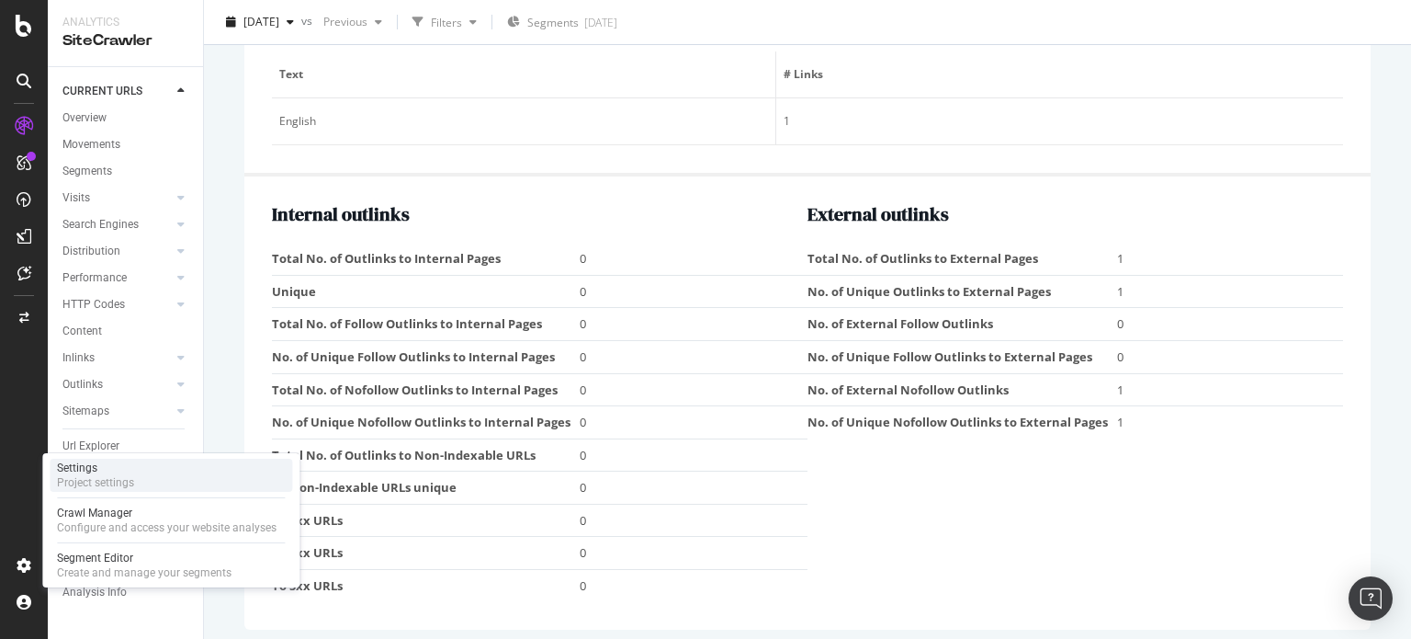
click at [95, 482] on div "Project settings" at bounding box center [95, 482] width 77 height 15
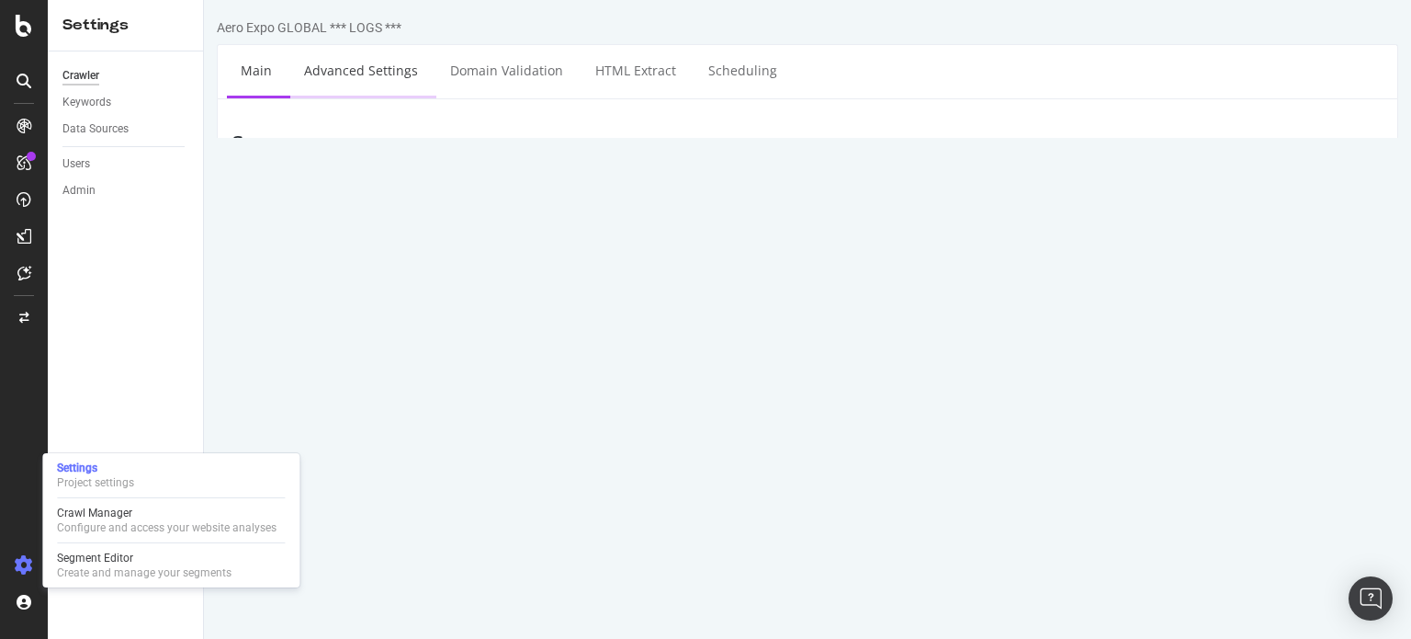
click at [382, 81] on link "Advanced Settings" at bounding box center [360, 70] width 141 height 51
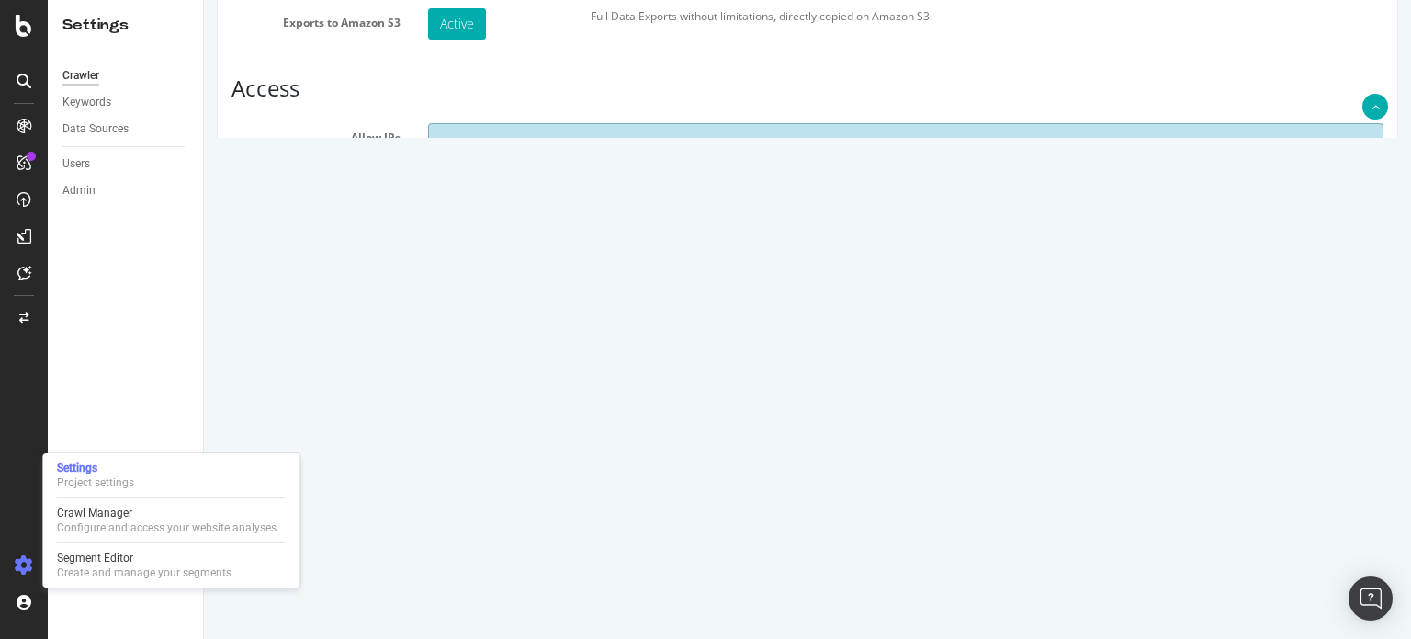
scroll to position [215, 0]
